Goal: Task Accomplishment & Management: Manage account settings

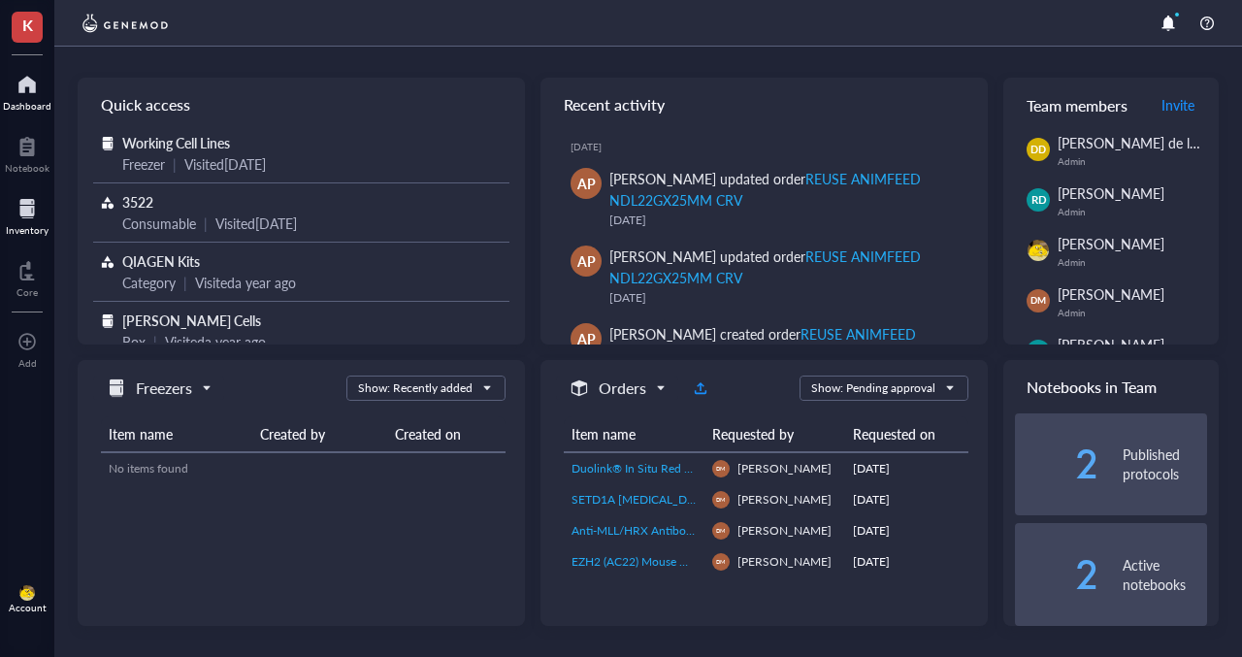
click at [31, 231] on div "Inventory" at bounding box center [27, 230] width 43 height 12
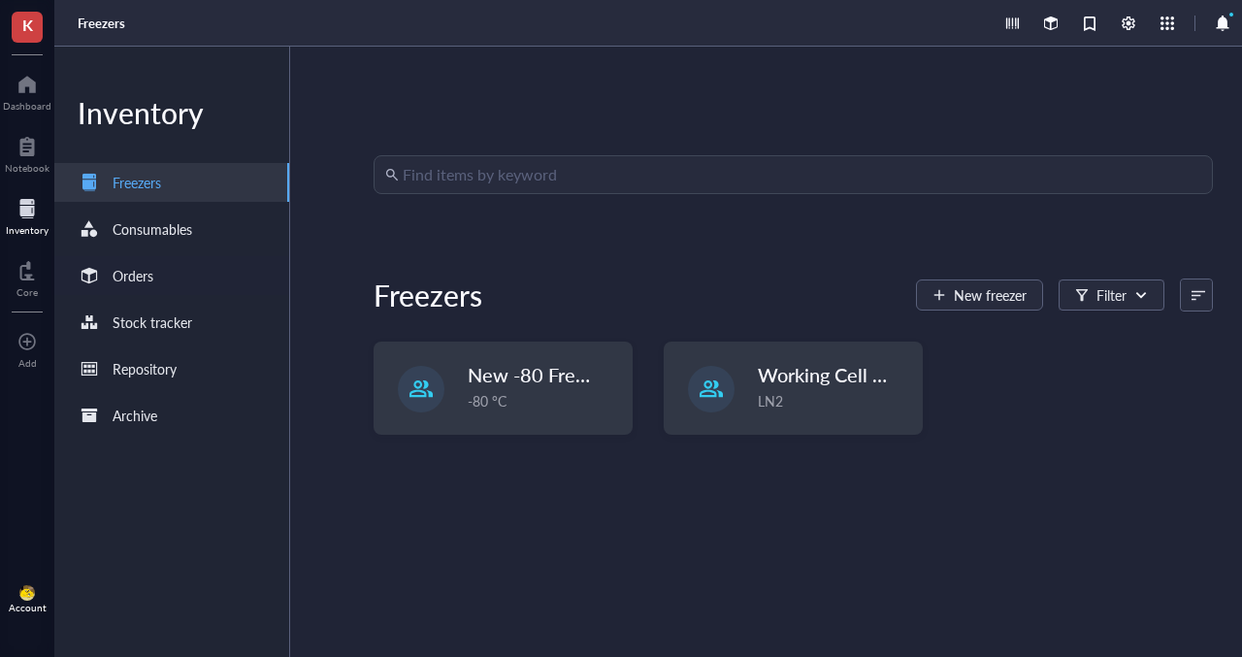
click at [138, 283] on div "Orders" at bounding box center [133, 275] width 41 height 21
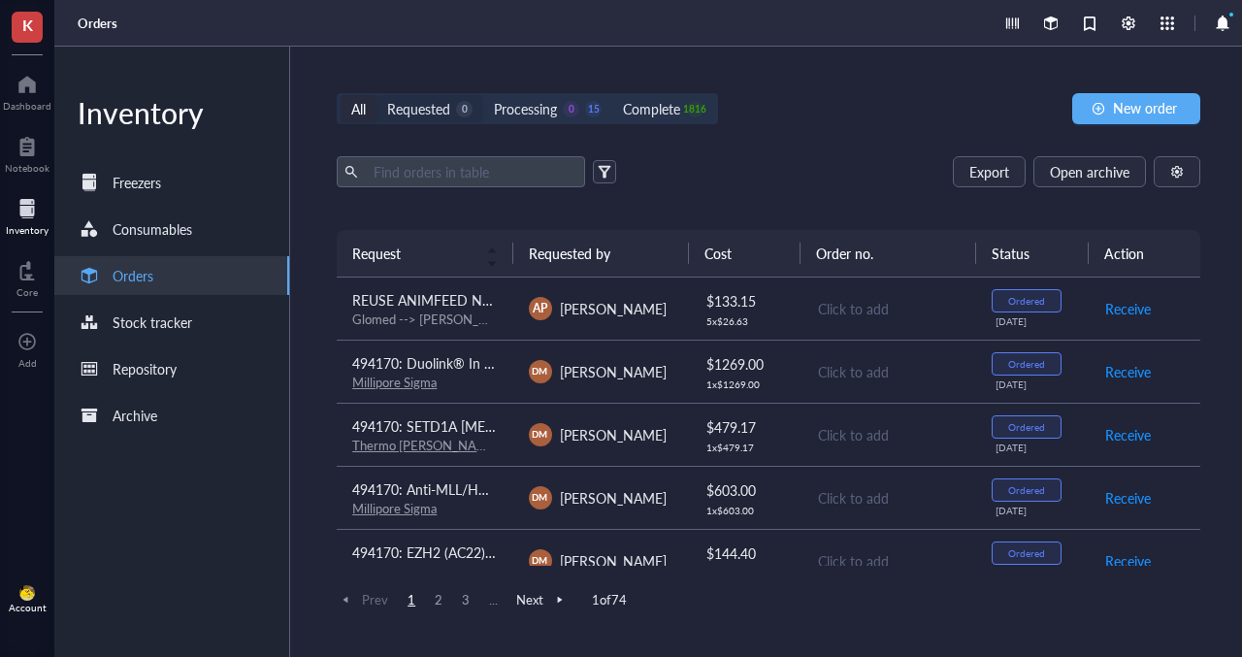
click at [433, 103] on div "Requested" at bounding box center [418, 108] width 63 height 21
click at [376, 95] on input "Requested 0" at bounding box center [376, 95] width 0 height 0
